Goal: Task Accomplishment & Management: Complete application form

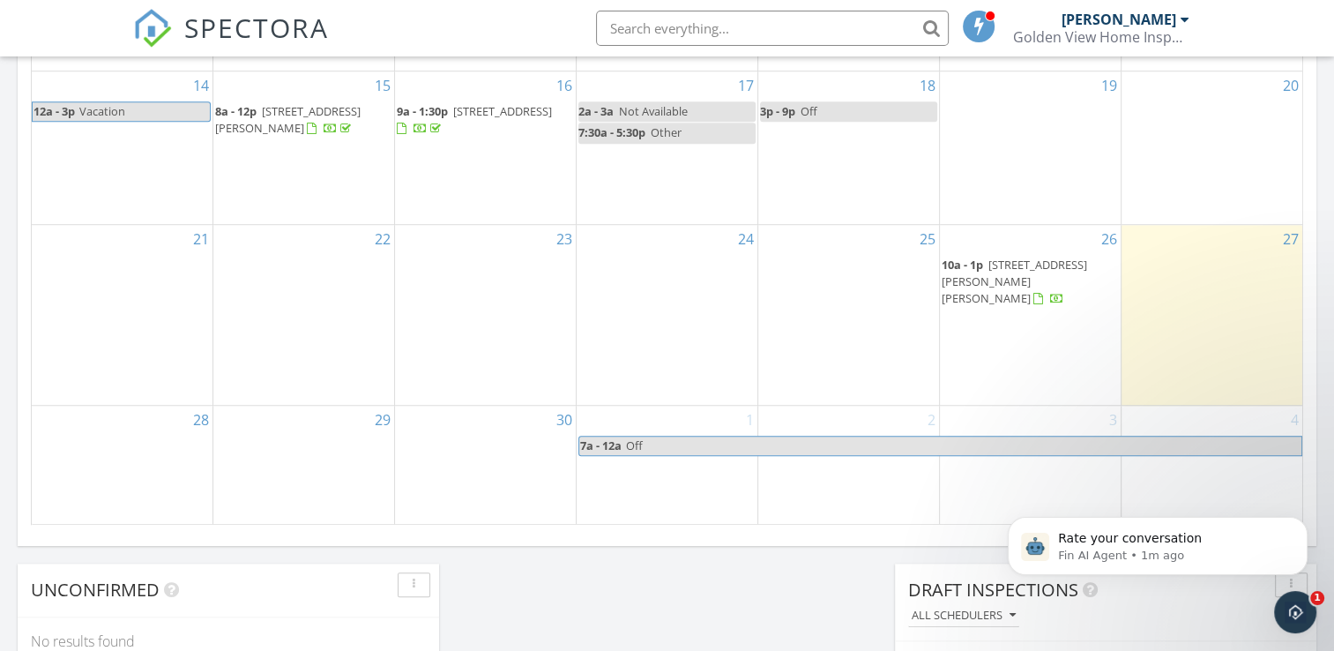
scroll to position [1277, 0]
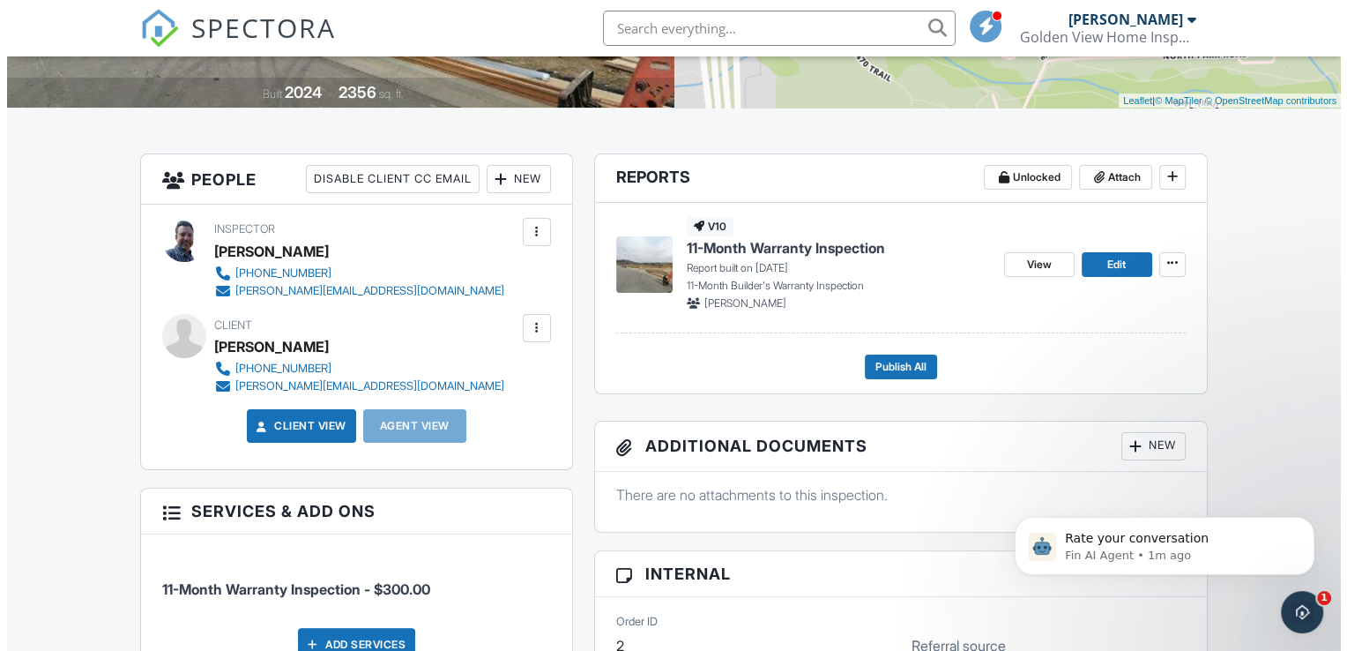
scroll to position [441, 0]
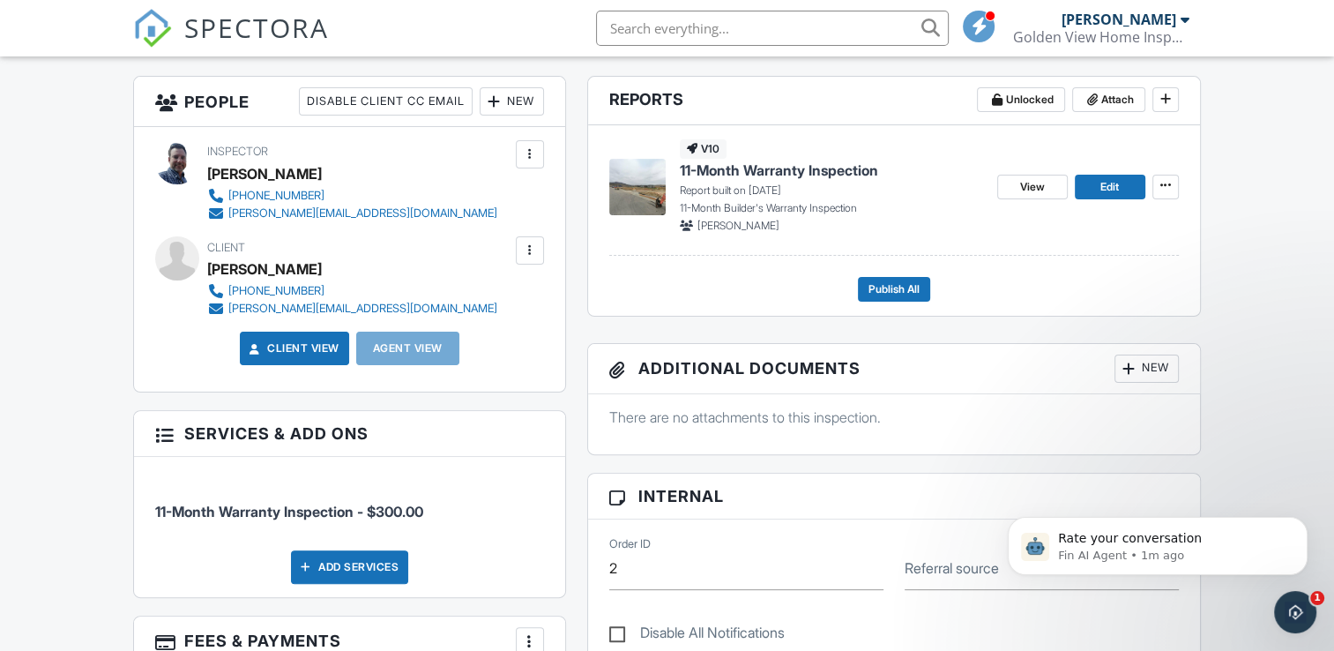
click at [462, 213] on div "Inspector Felix Peuckert +19704208291 felix@goldenviewhomeinspections.com" at bounding box center [394, 180] width 375 height 81
click at [534, 253] on div at bounding box center [530, 251] width 18 height 18
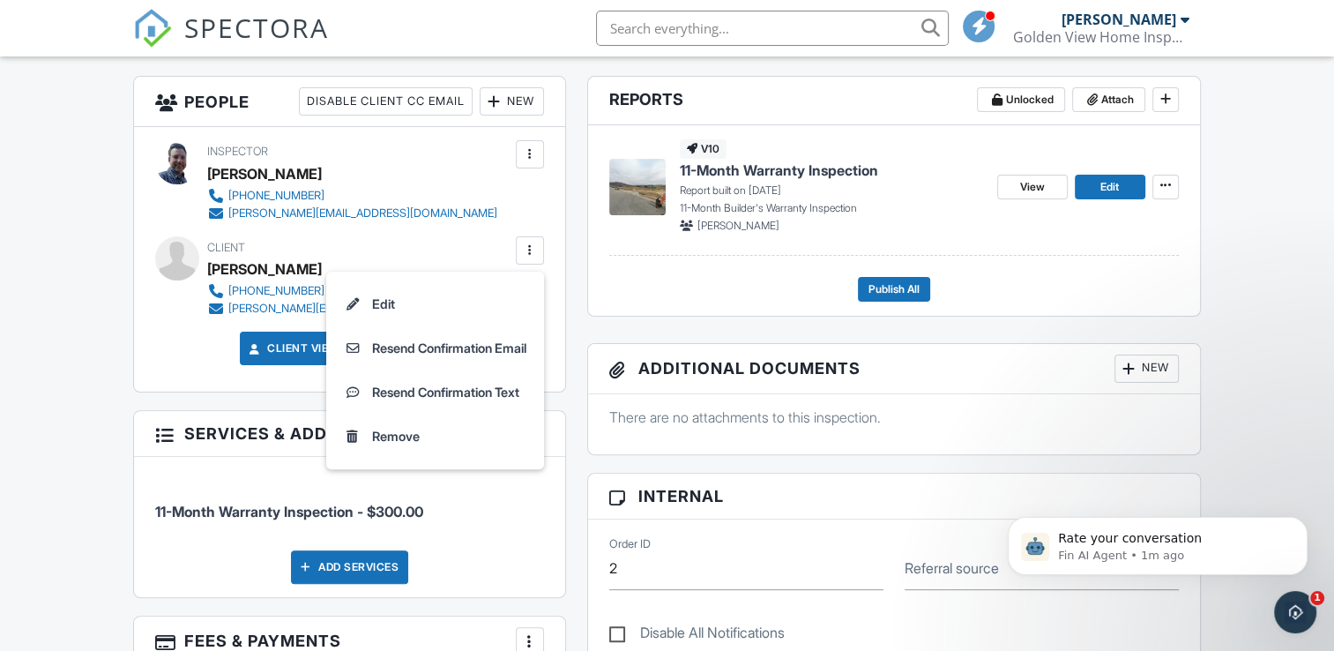
click at [509, 100] on div "New" at bounding box center [512, 101] width 64 height 28
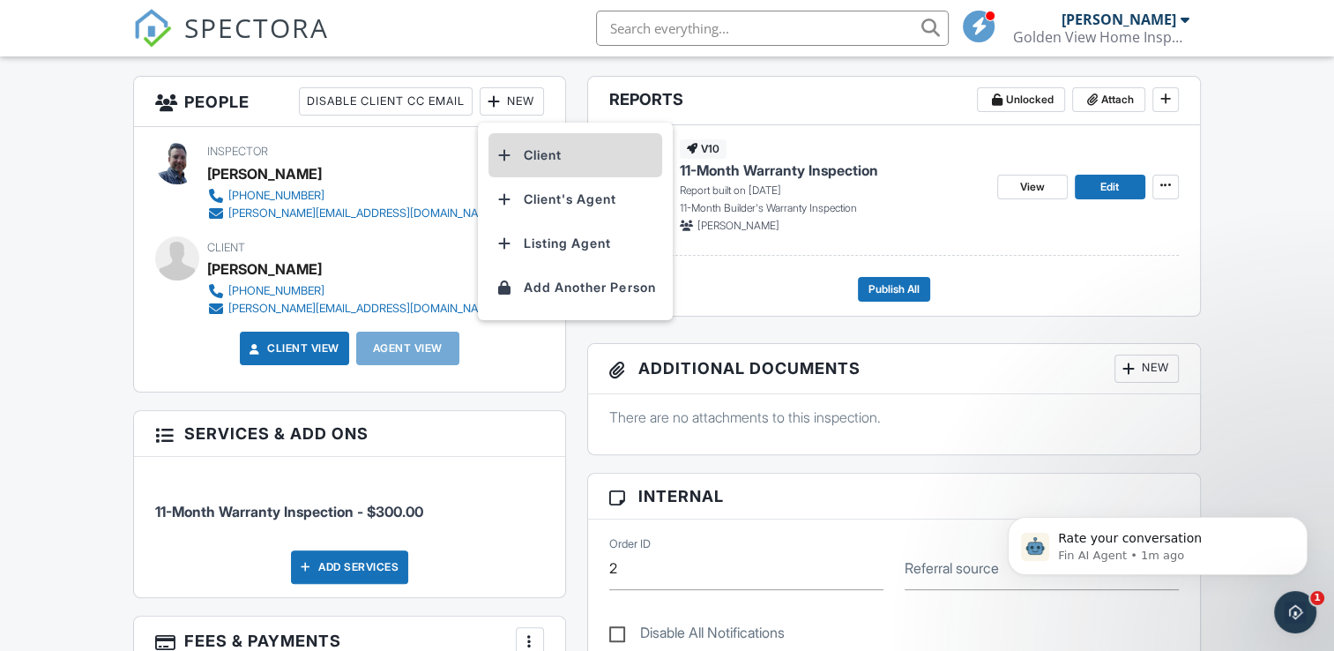
click at [525, 150] on li "Client" at bounding box center [575, 155] width 174 height 44
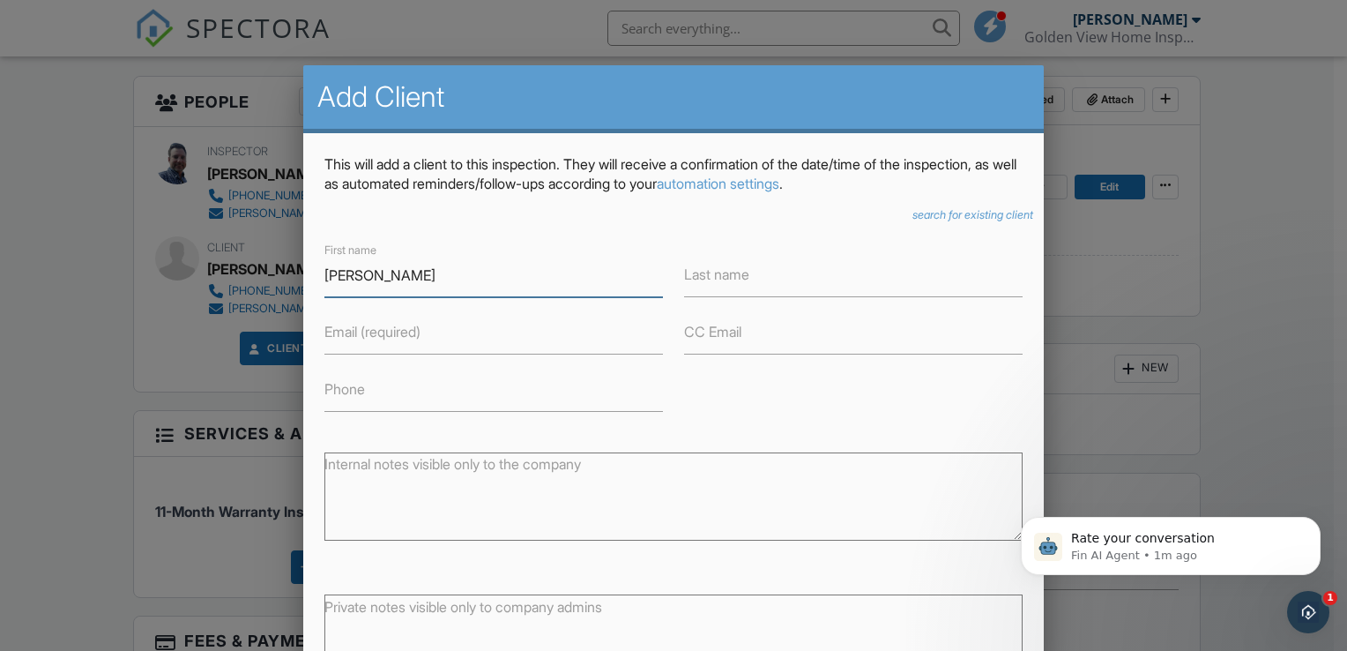
type input "Sarah"
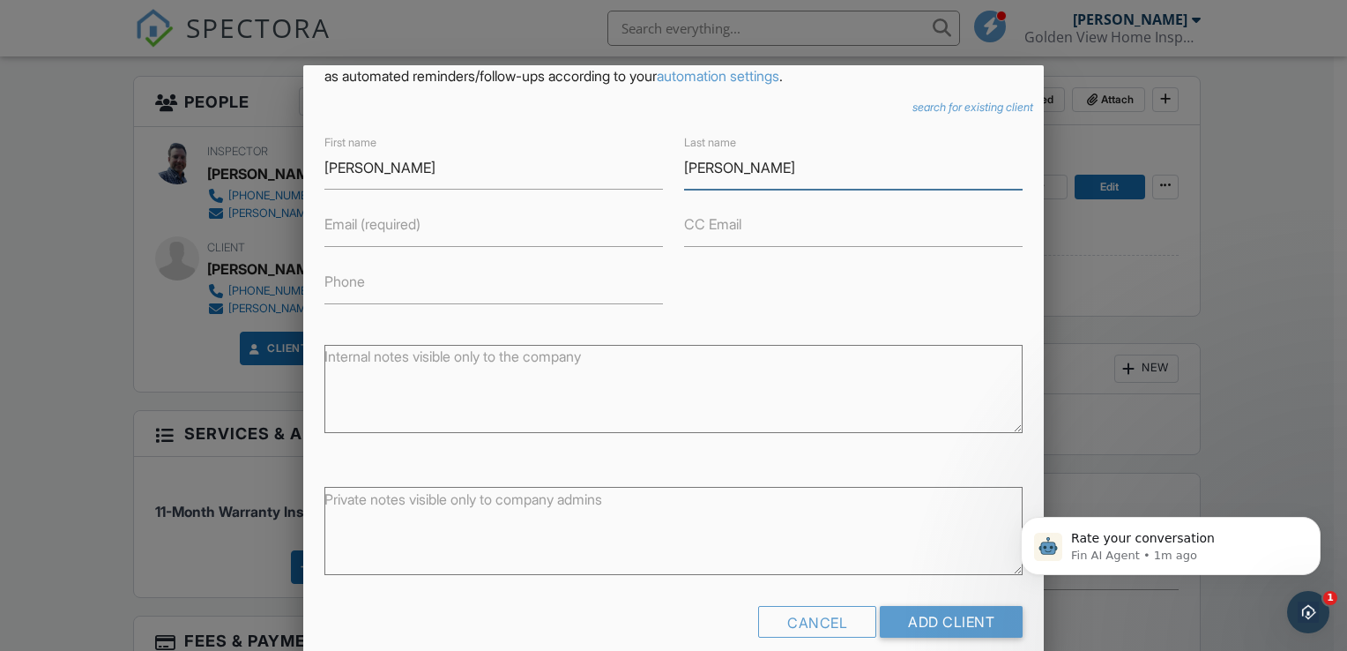
scroll to position [119, 0]
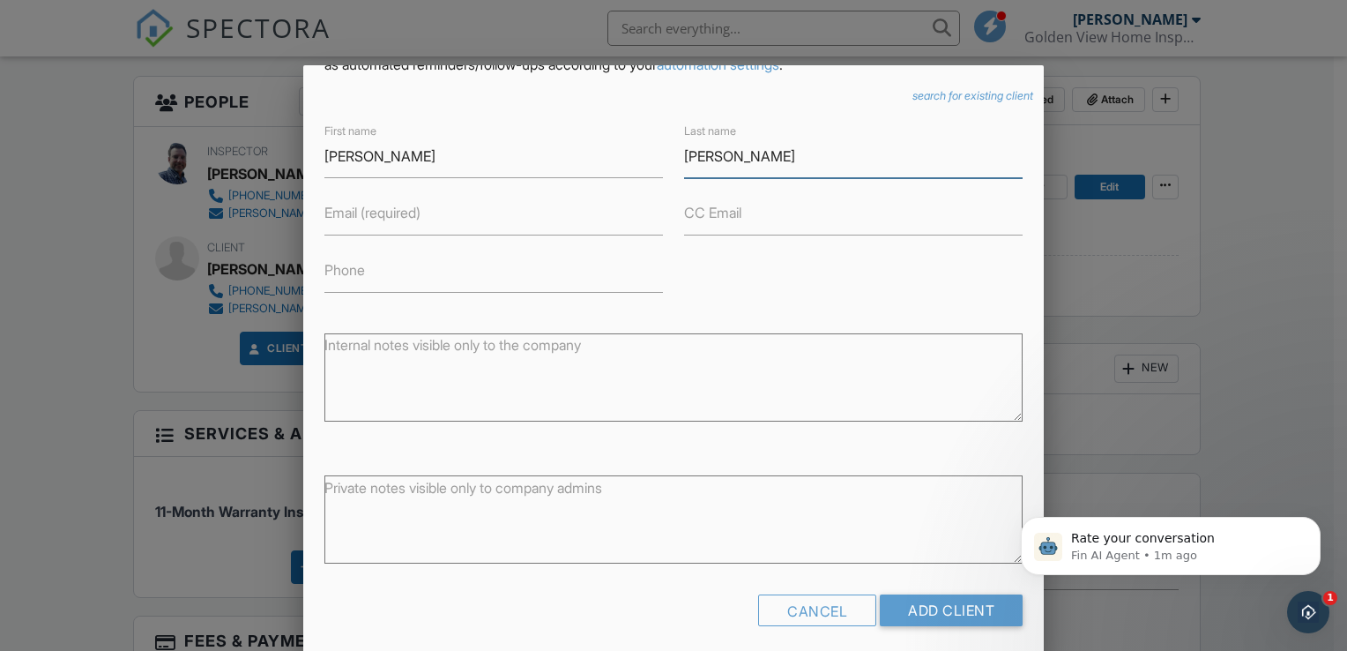
type input "Dewey"
click at [485, 211] on input "Email (required)" at bounding box center [493, 213] width 339 height 43
paste input "sjdewey9@gmail.com"
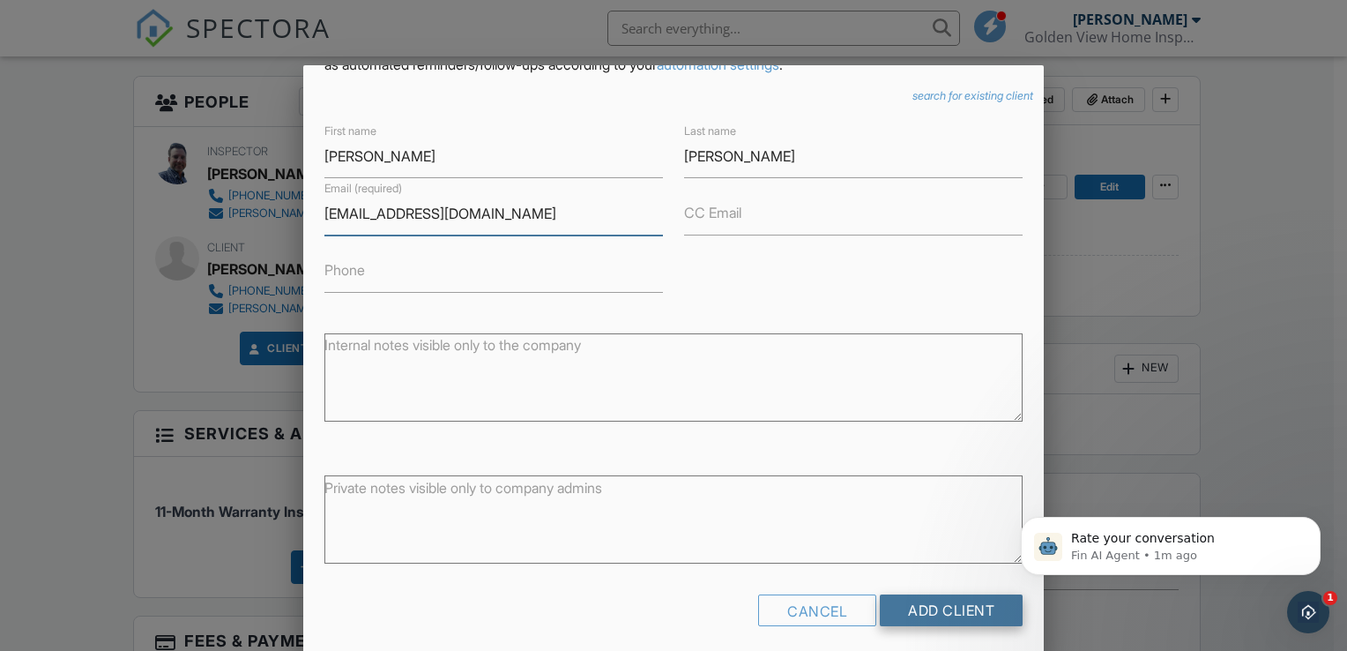
type input "sjdewey9@gmail.com"
click at [949, 607] on input "Add Client" at bounding box center [951, 610] width 143 height 32
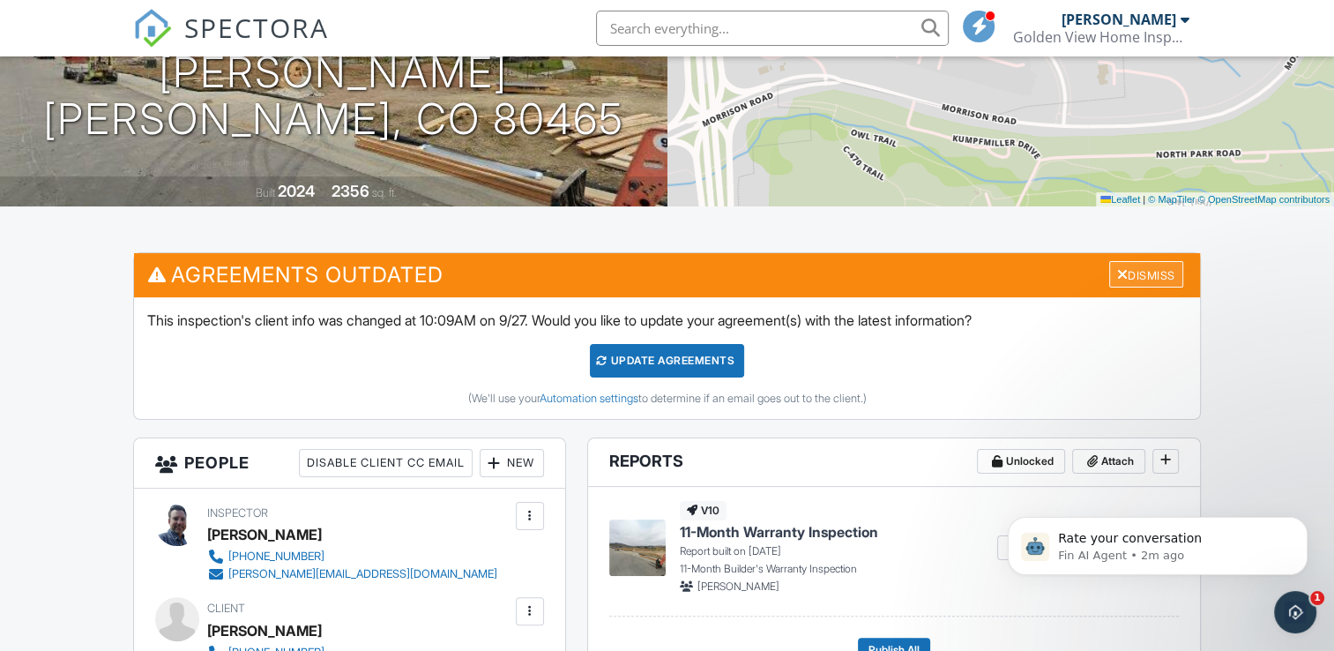
click at [1129, 275] on div "Dismiss" at bounding box center [1146, 274] width 74 height 27
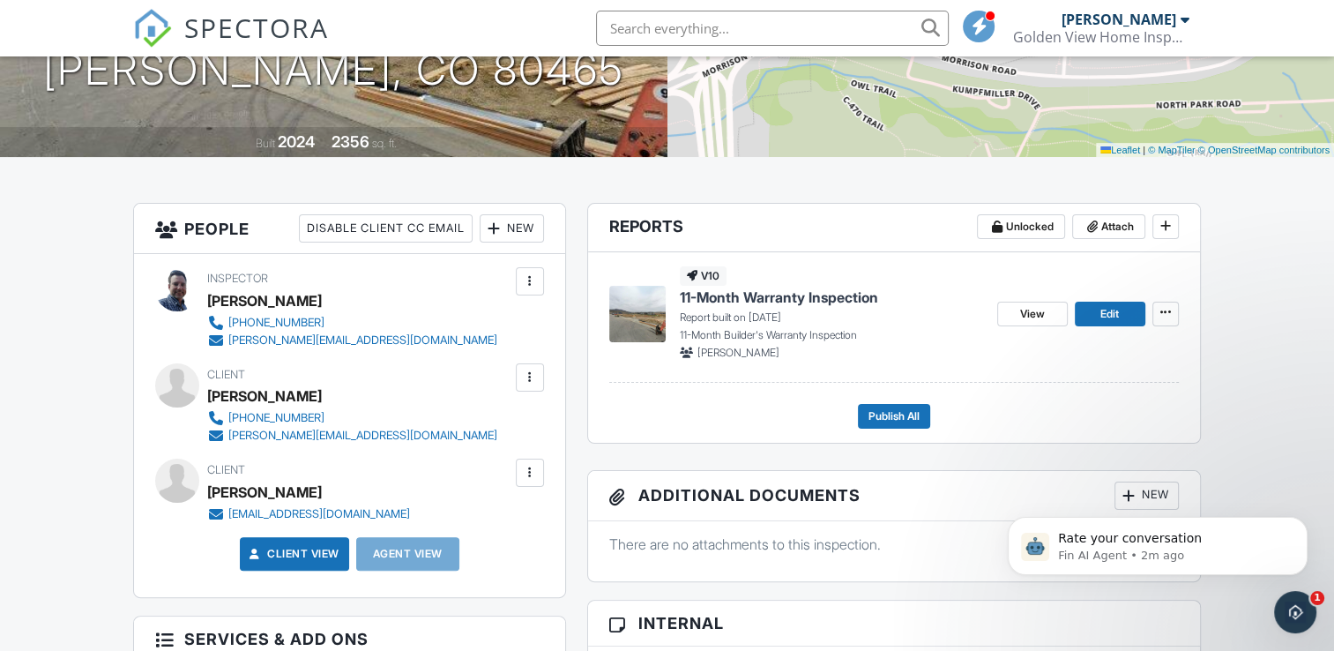
scroll to position [353, 0]
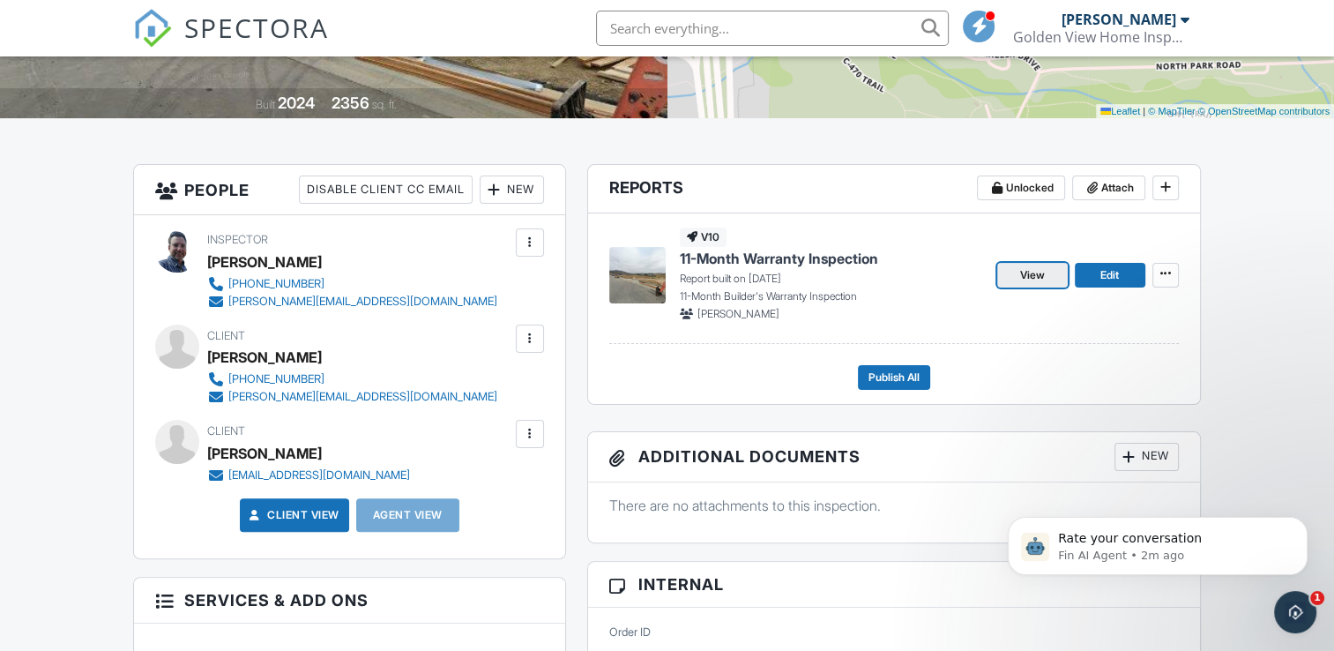
click at [1026, 268] on span "View" at bounding box center [1032, 275] width 25 height 18
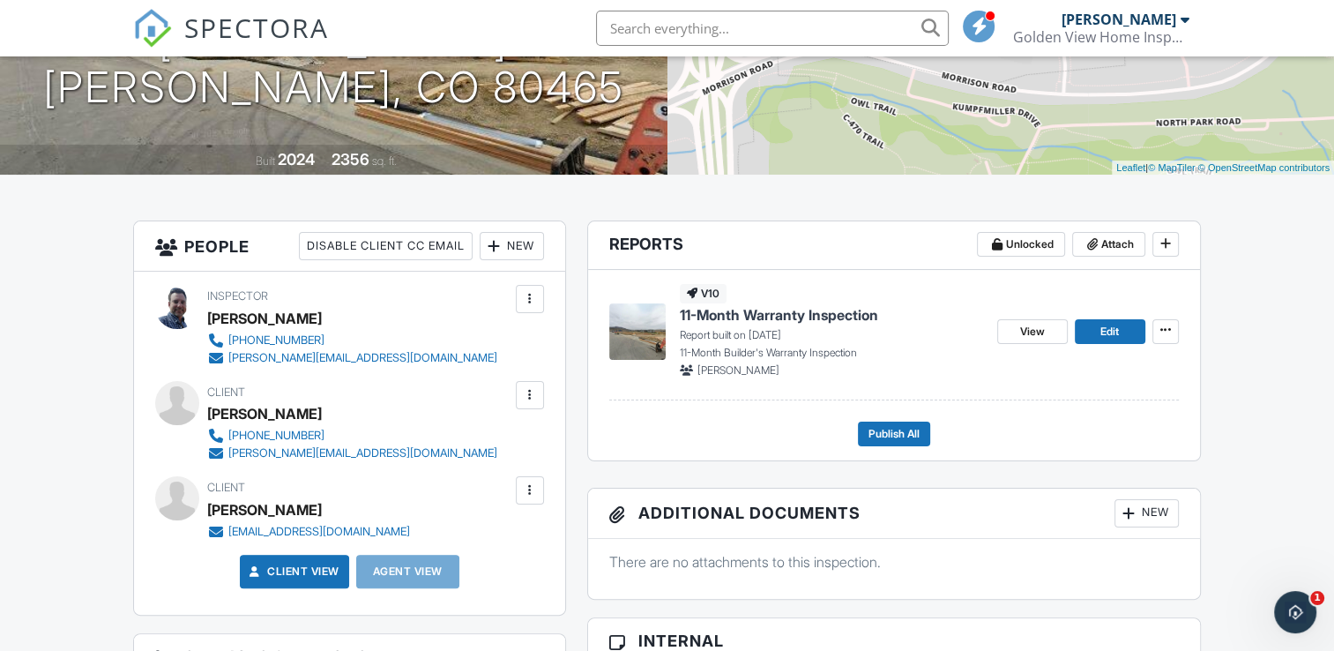
scroll to position [264, 0]
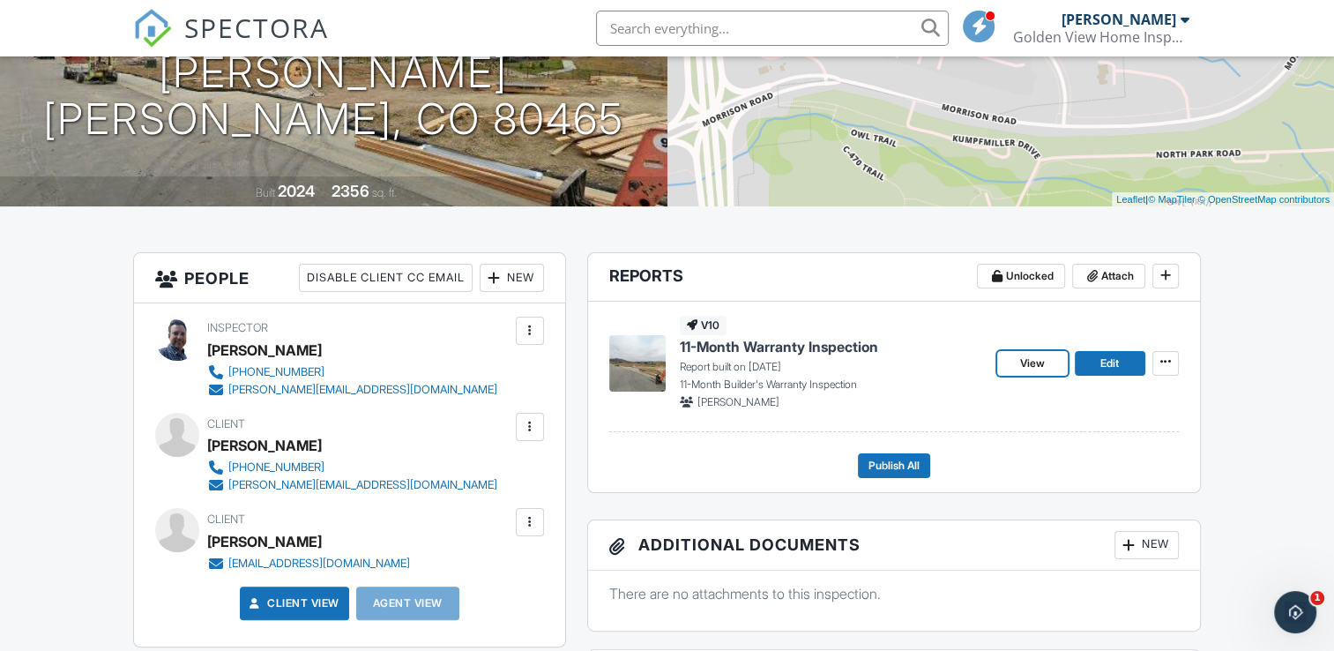
click at [1024, 366] on span "View" at bounding box center [1032, 363] width 25 height 18
